Goal: Navigation & Orientation: Understand site structure

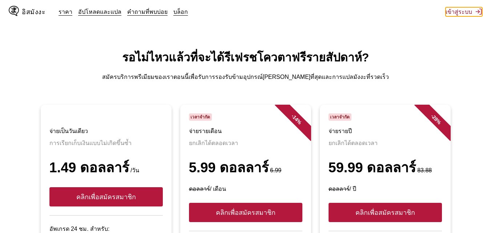
click at [456, 12] on font "เข้าสู่ระบบ" at bounding box center [459, 11] width 27 height 7
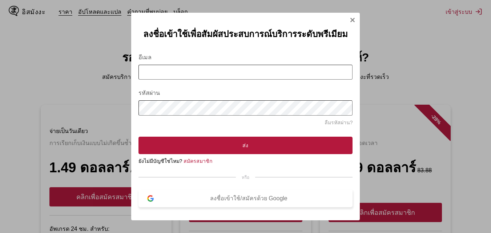
click at [149, 195] on img "โหมดลงชื่อเข้าใช้" at bounding box center [150, 198] width 7 height 7
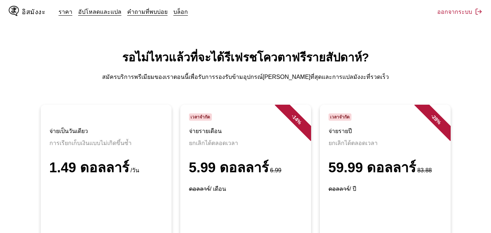
click at [27, 13] on font "อิสมังงะ" at bounding box center [34, 11] width 24 height 7
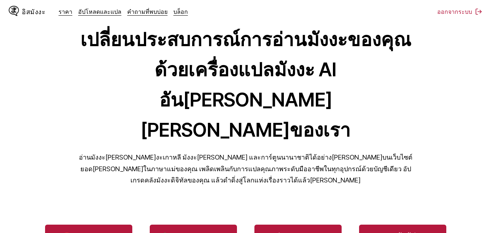
scroll to position [145, 0]
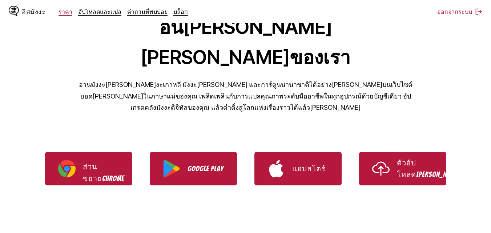
click at [61, 8] on font "ราคา" at bounding box center [66, 11] width 14 height 7
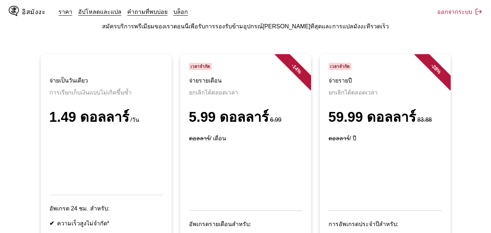
scroll to position [49, 0]
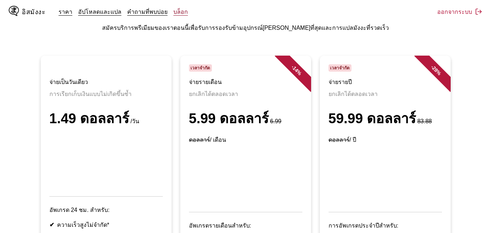
click at [173, 11] on font "บล็อก" at bounding box center [180, 11] width 15 height 7
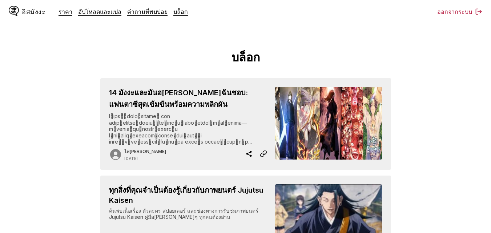
click at [31, 13] on font "อิสมังงะ" at bounding box center [34, 11] width 24 height 7
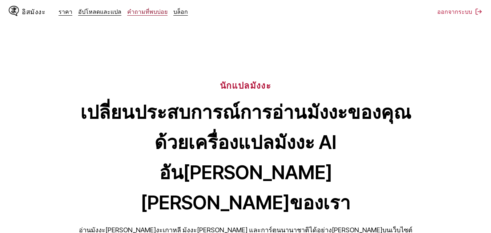
click at [132, 9] on font "คำถามที่พบบ่อย" at bounding box center [147, 11] width 40 height 7
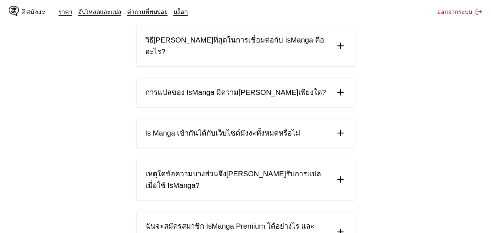
scroll to position [393, 0]
